Goal: Information Seeking & Learning: Learn about a topic

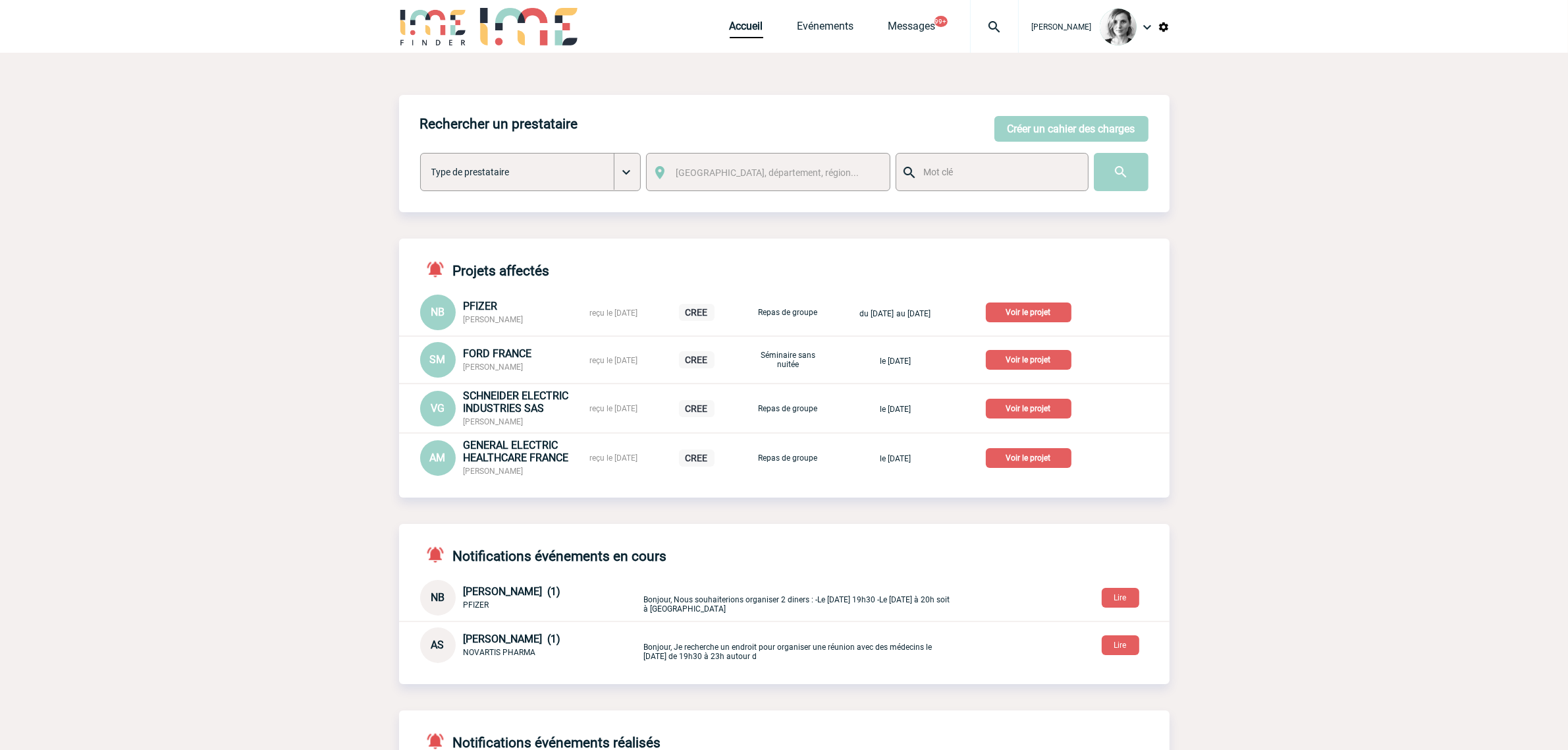
click at [1008, 19] on img at bounding box center [994, 26] width 47 height 16
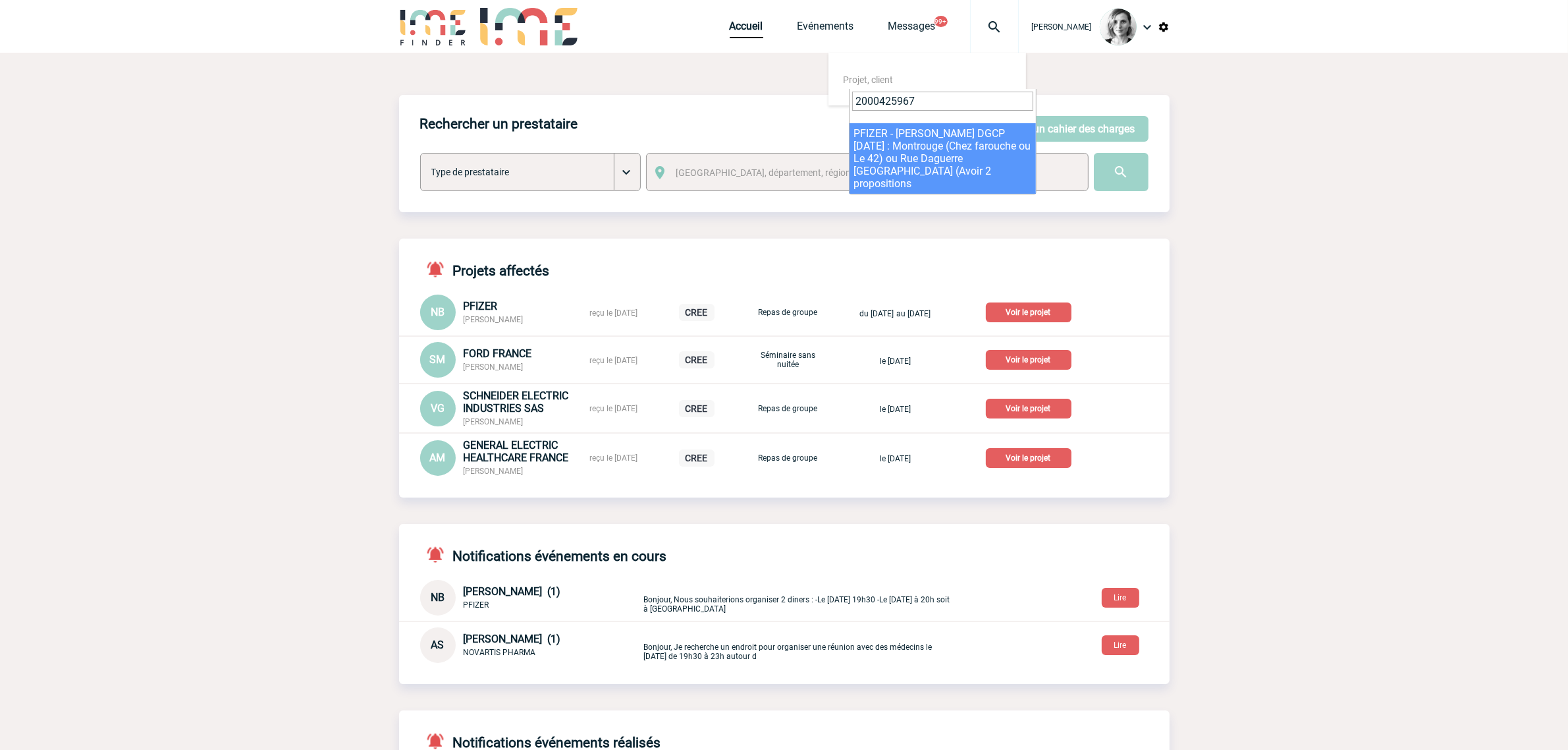
type input "2000425967"
select select "25468"
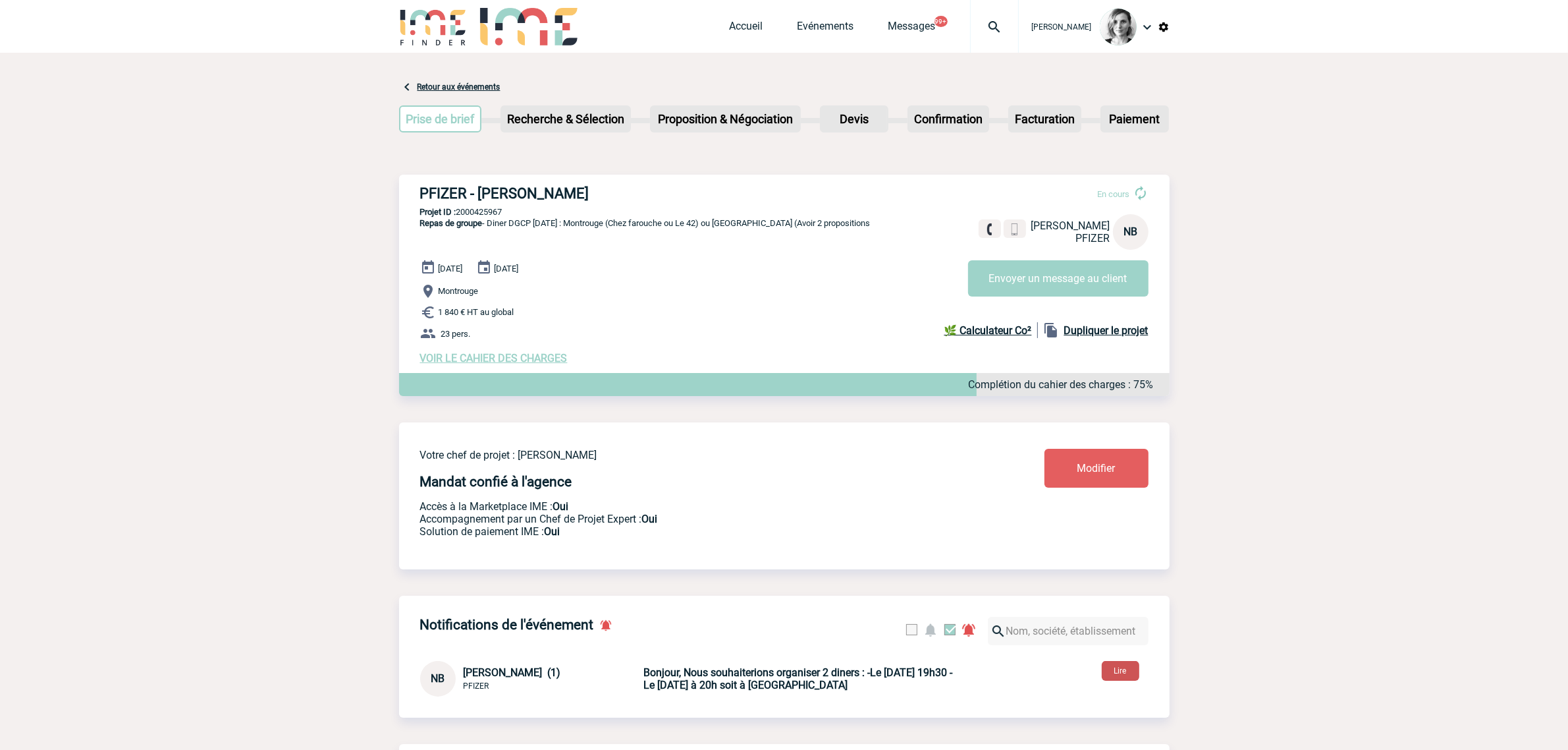
click at [1128, 671] on button "Lire" at bounding box center [1120, 671] width 37 height 20
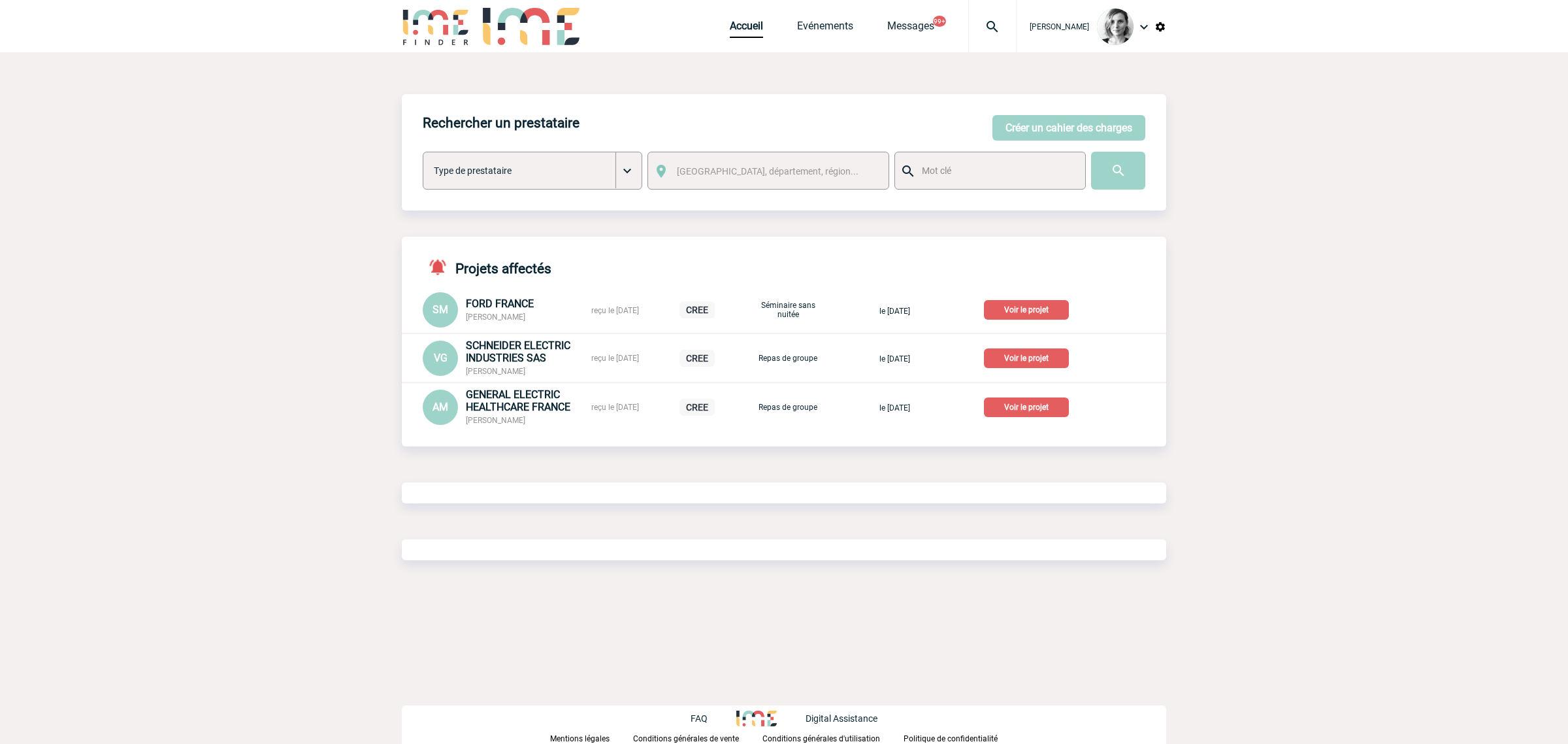
click at [997, 28] on img at bounding box center [992, 26] width 47 height 15
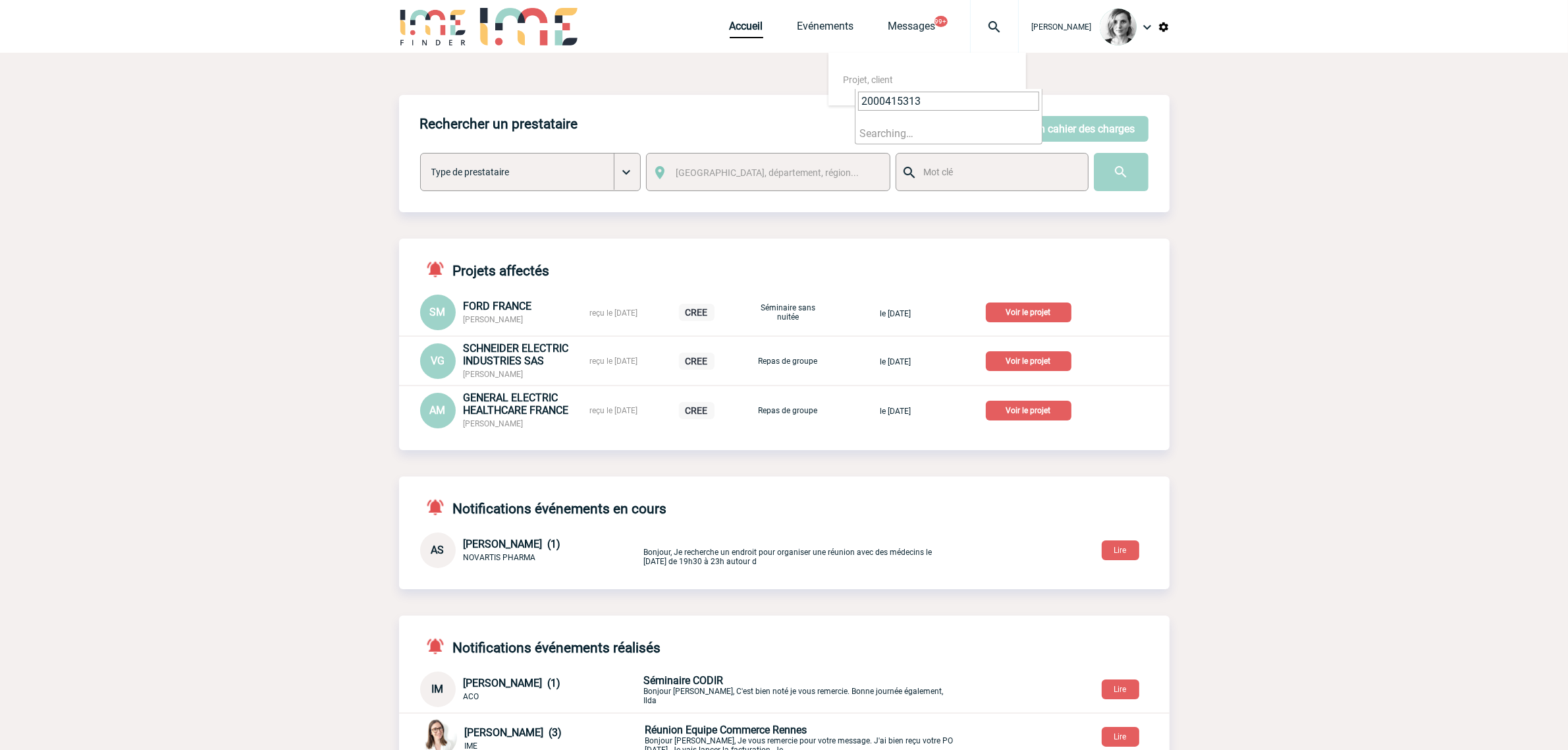
type input "2000415313"
select select "14814"
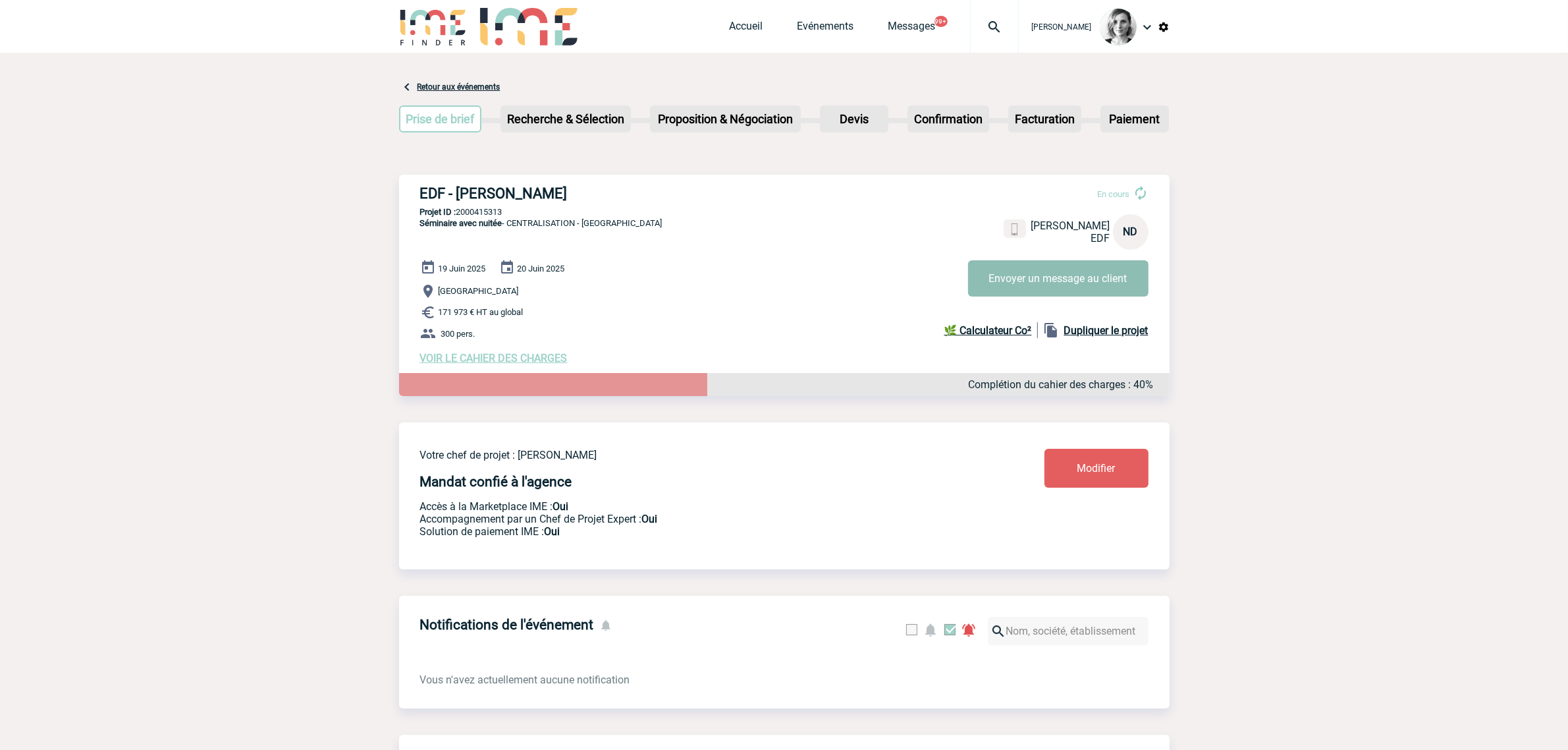
click at [1017, 278] on button "Envoyer un message au client" at bounding box center [1058, 279] width 181 height 37
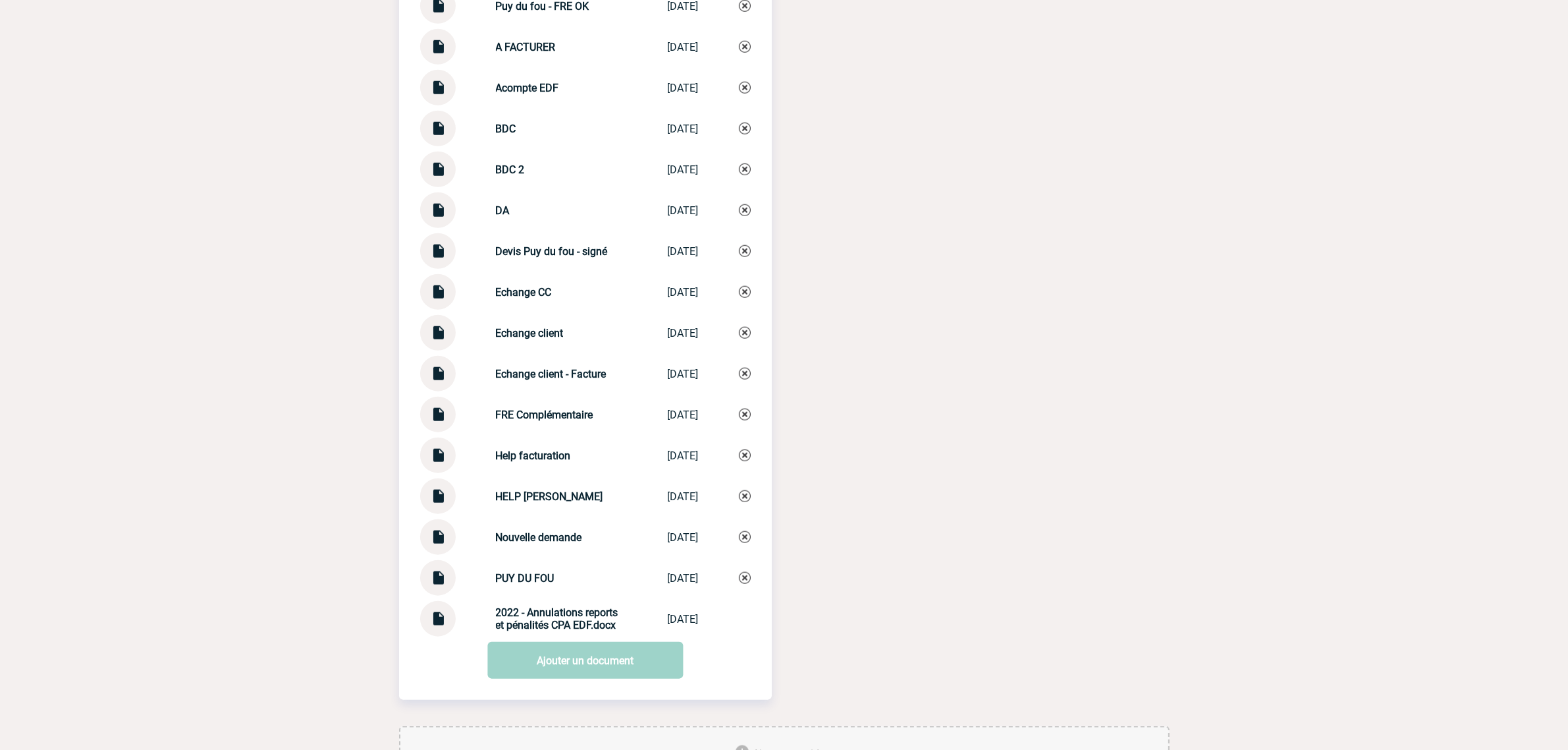
scroll to position [1705, 0]
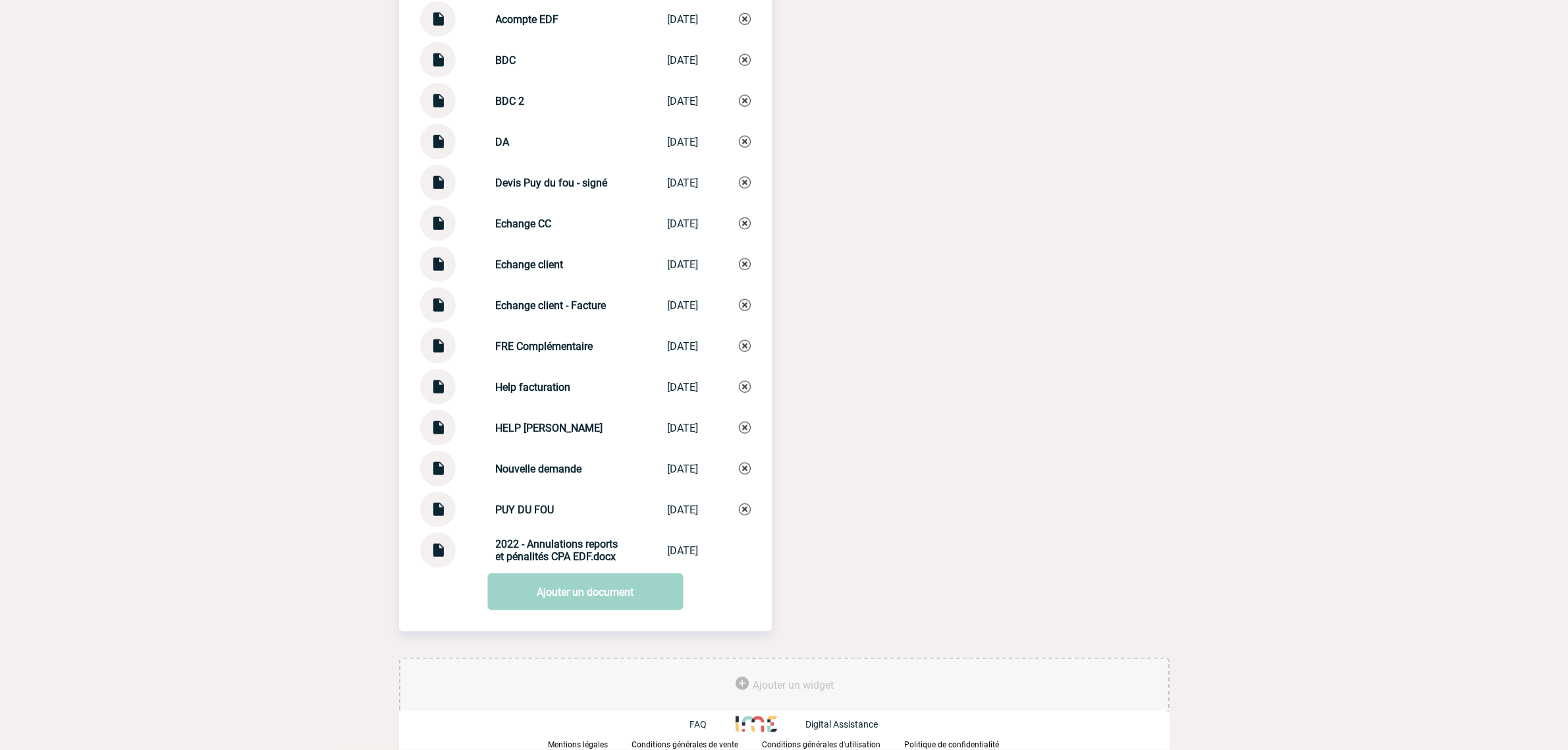
click at [428, 304] on div at bounding box center [437, 304] width 36 height 36
click at [431, 306] on img at bounding box center [437, 300] width 17 height 26
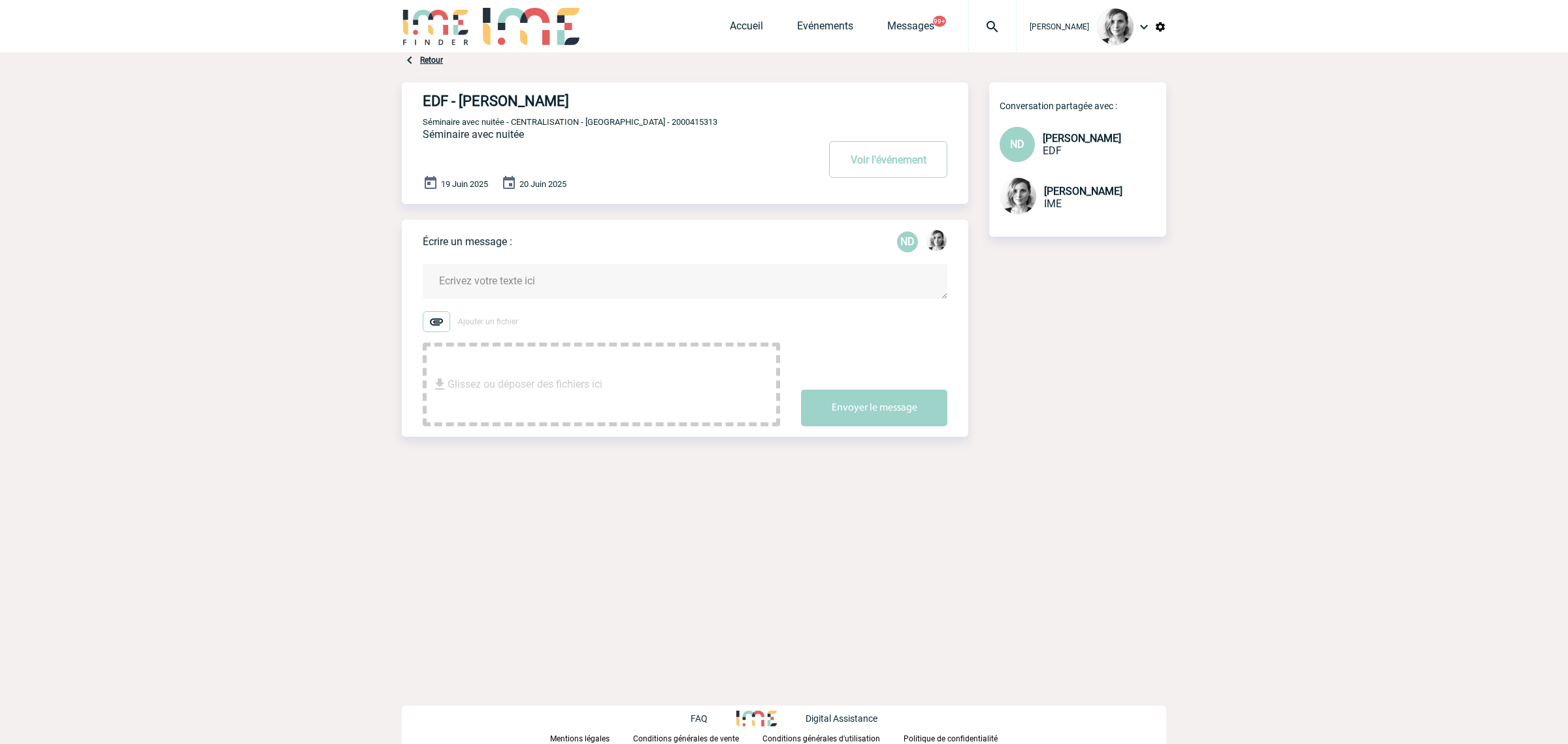
click at [1007, 44] on div at bounding box center [992, 26] width 48 height 53
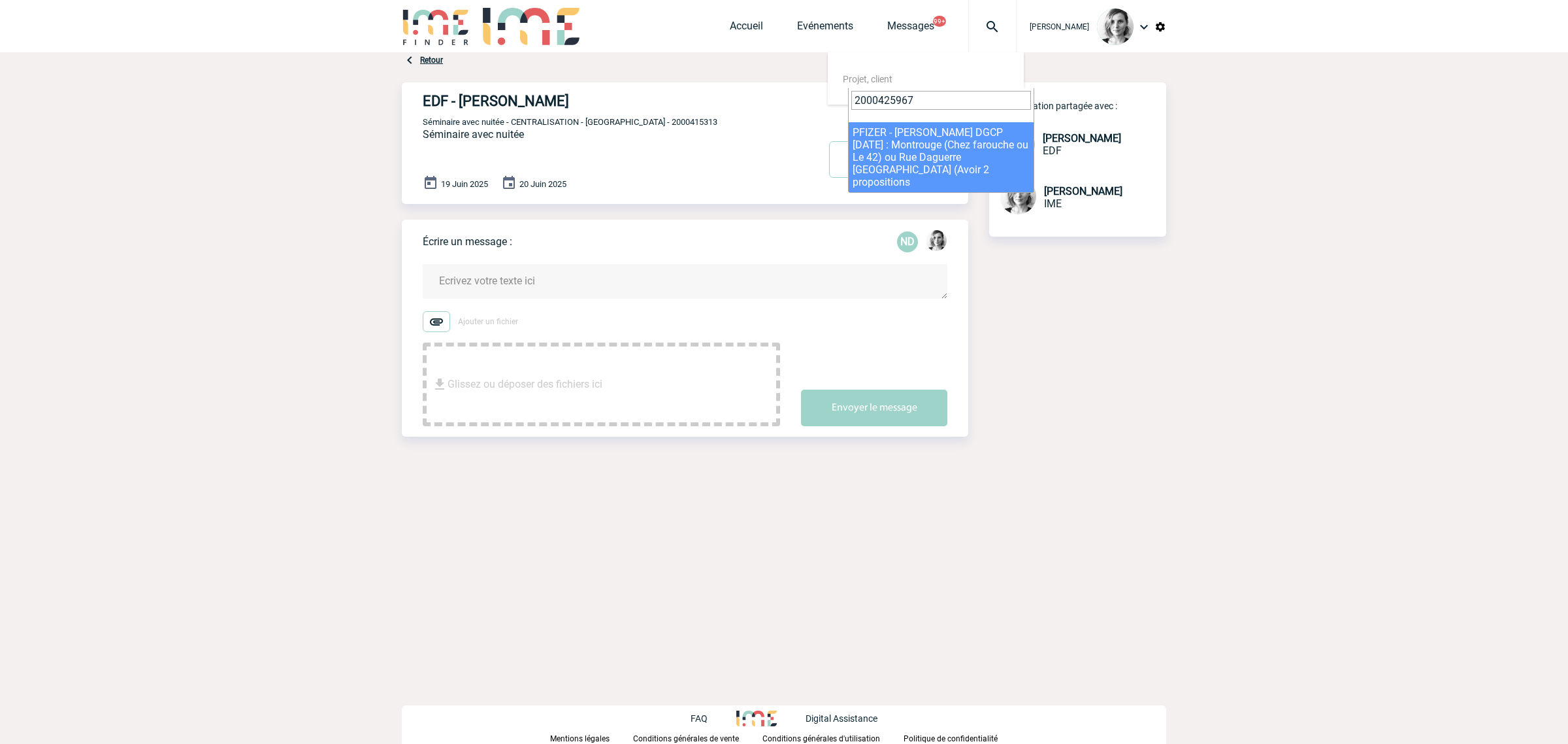
type input "2000425967"
select select "25468"
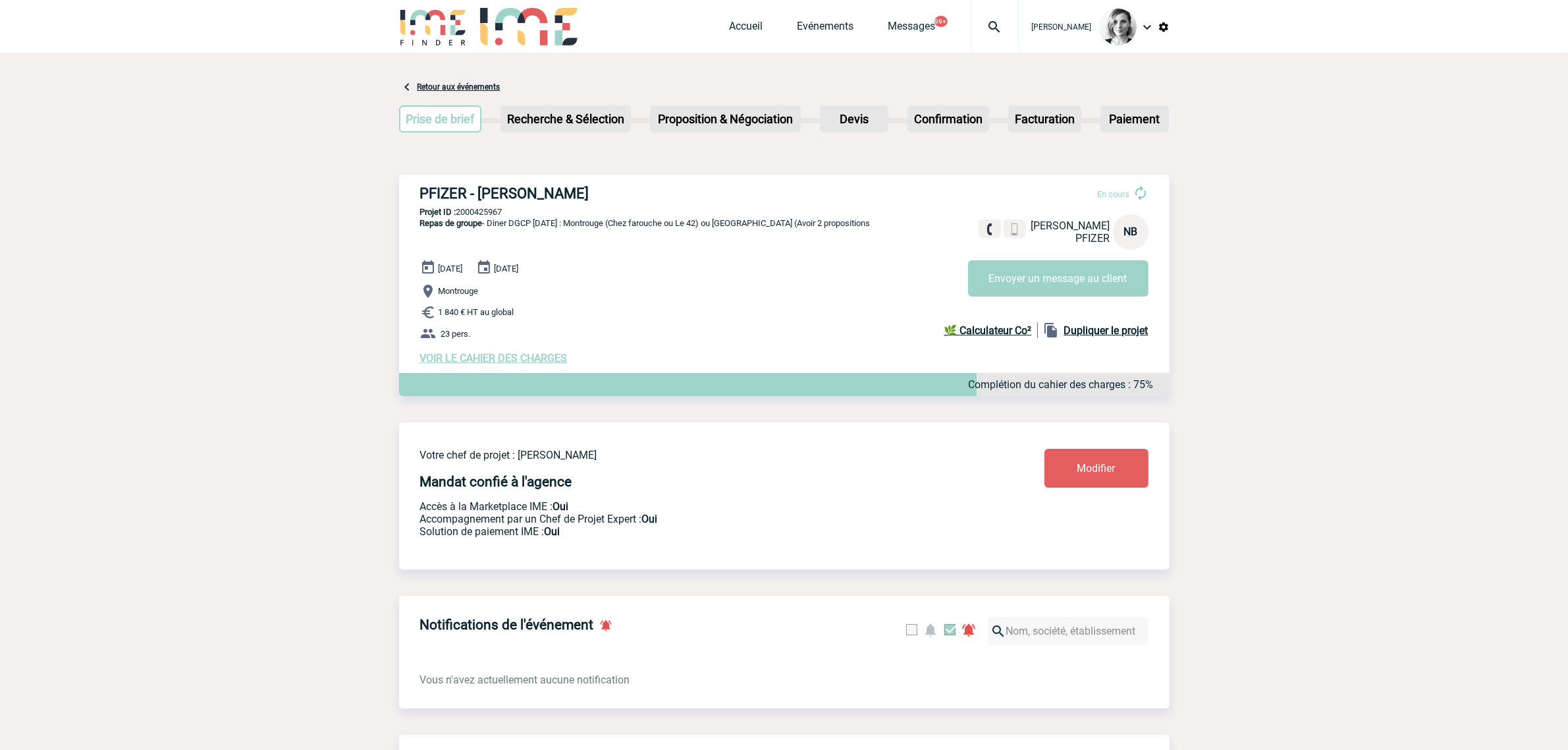
click at [328, 46] on div "Lydie TRELLU Accueil Evénements 99+" at bounding box center [784, 26] width 1568 height 53
click at [1378, 218] on body "Lydie TRELLU Accueil Evénements" at bounding box center [784, 740] width 1568 height 1481
click at [461, 360] on span "VOIR LE CAHIER DES CHARGES" at bounding box center [494, 358] width 148 height 13
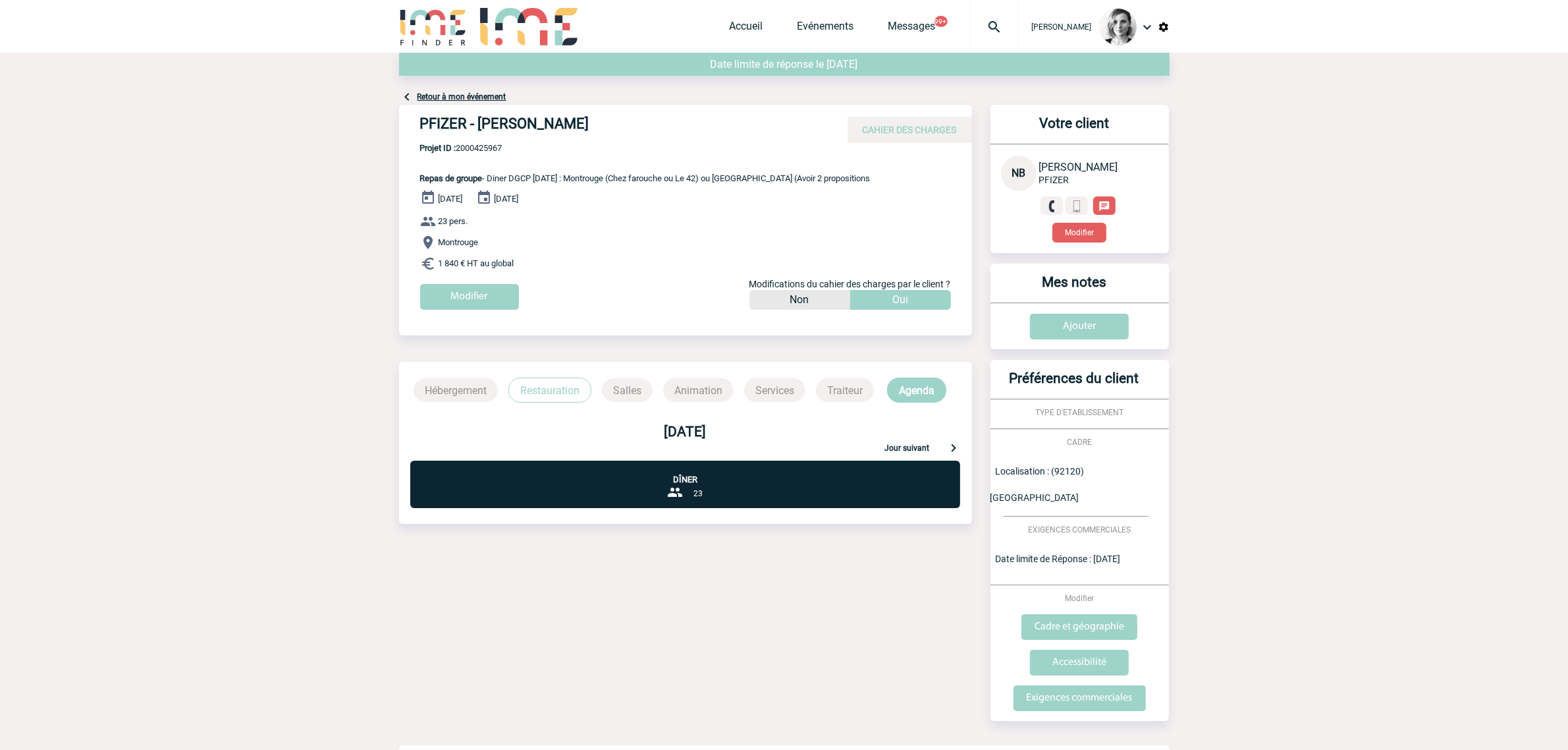
click at [476, 150] on span "Projet ID : 2000425967" at bounding box center [645, 147] width 450 height 10
copy span "2000425967"
click at [521, 273] on div "[DATE] [DATE] 23 pers. [GEOGRAPHIC_DATA] 1 840 € HT au global Modifier Modifica…" at bounding box center [696, 255] width 552 height 130
click at [496, 285] on input "Modifier" at bounding box center [469, 297] width 99 height 26
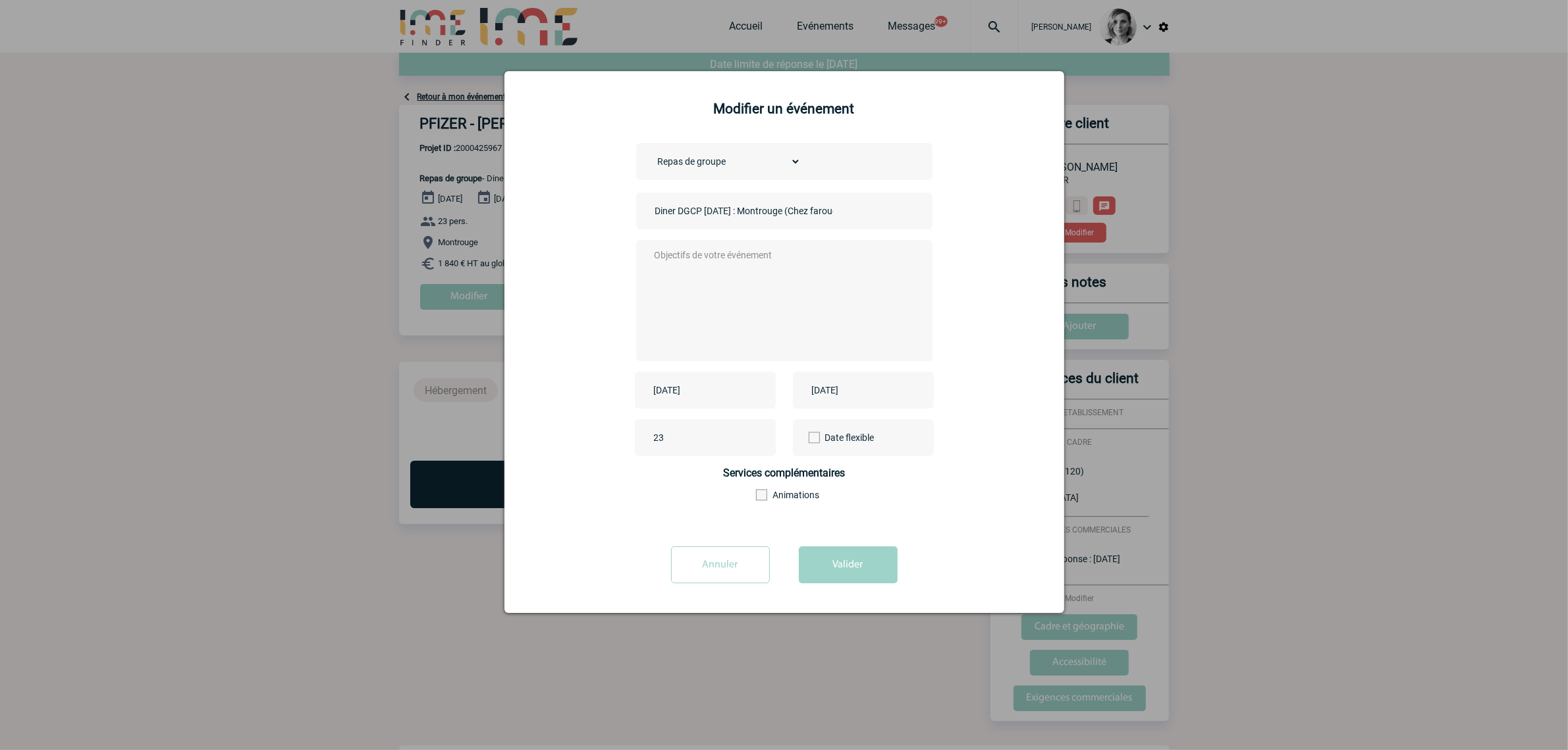
click at [373, 294] on div at bounding box center [784, 375] width 1568 height 750
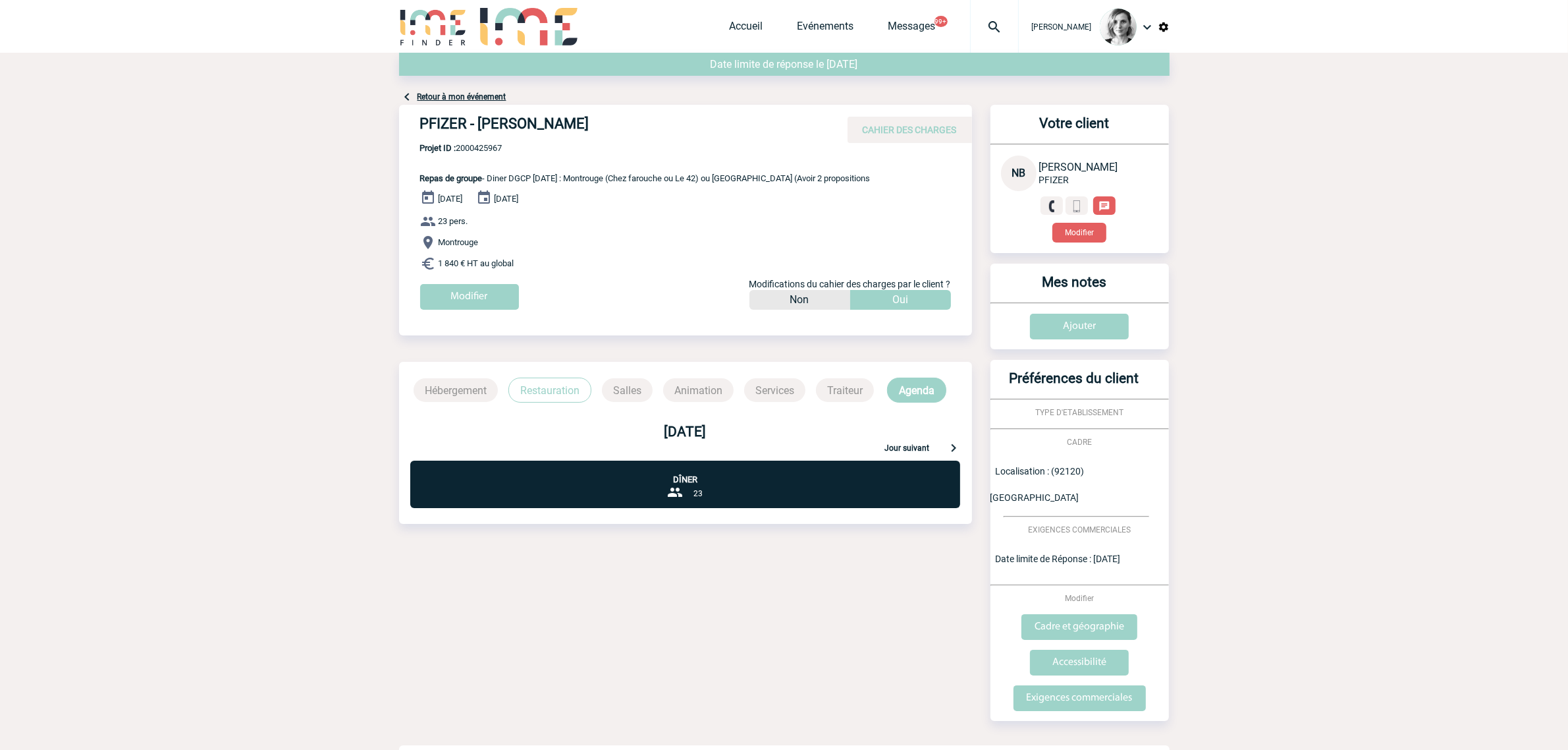
click at [713, 272] on div "[DATE] [DATE] 23 pers. [GEOGRAPHIC_DATA] 1 840 € HT au global Modifier Modifica…" at bounding box center [696, 255] width 552 height 130
drag, startPoint x: 406, startPoint y: 125, endPoint x: 685, endPoint y: 121, distance: 279.0
click at [708, 121] on div "PFIZER - [PERSON_NAME] CAHIER DES CHARGES" at bounding box center [685, 124] width 573 height 38
copy h4 "PFIZER - [PERSON_NAME]"
click at [471, 150] on span "Projet ID : 2000425967" at bounding box center [645, 147] width 450 height 10
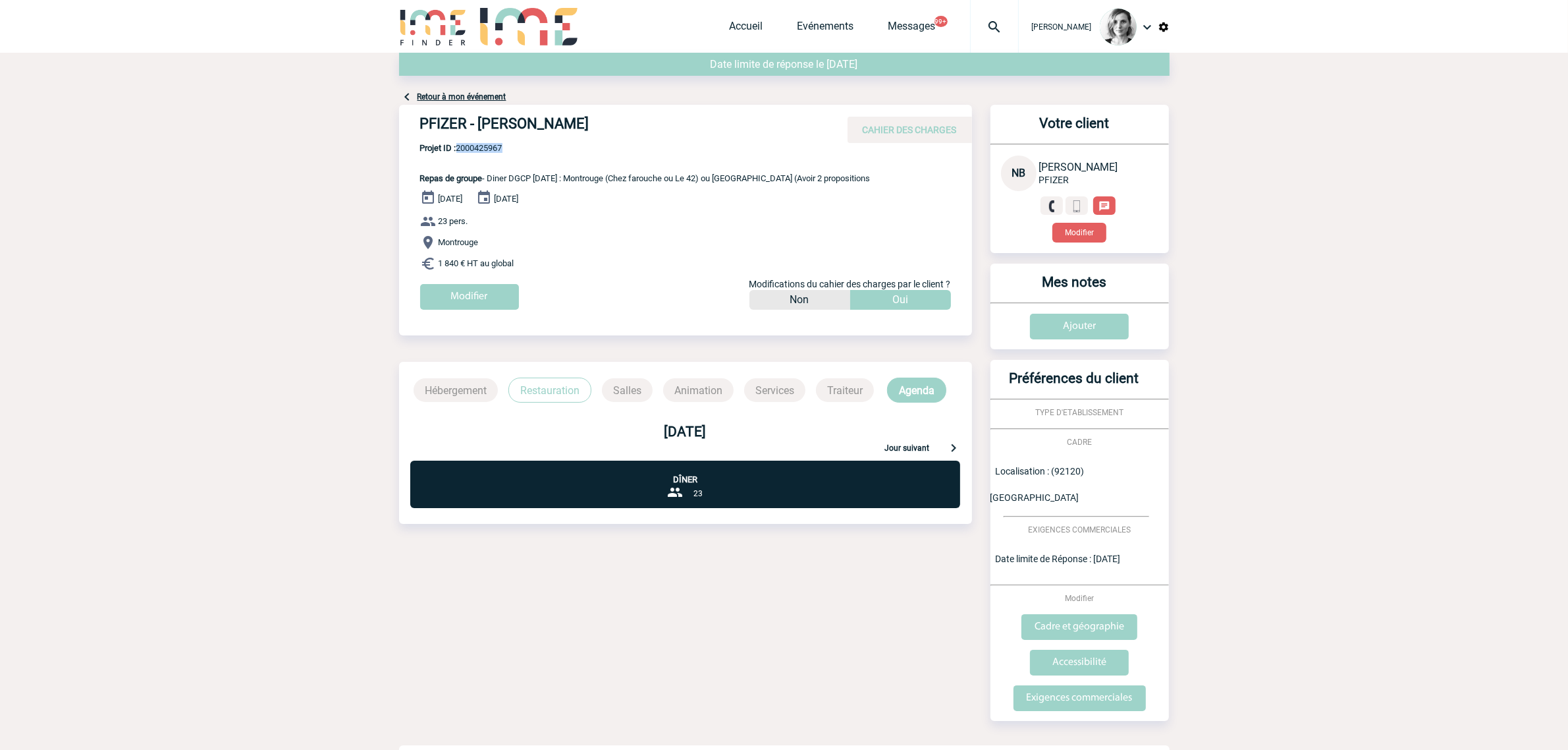
click at [471, 150] on span "Projet ID : 2000425967" at bounding box center [645, 147] width 450 height 10
copy span "2000425967"
